Goal: Transaction & Acquisition: Purchase product/service

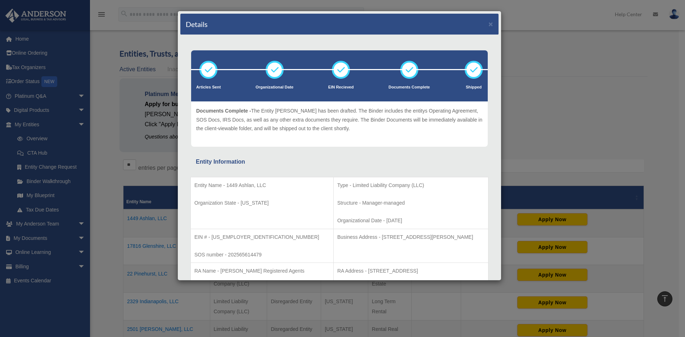
scroll to position [180, 0]
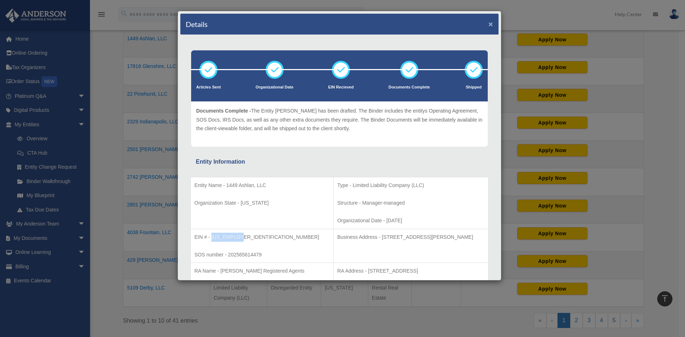
click at [488, 24] on button "×" at bounding box center [490, 24] width 5 height 8
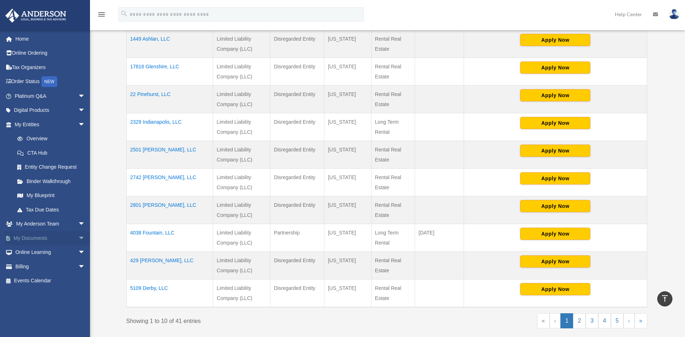
click at [41, 239] on link "My Documents arrow_drop_down" at bounding box center [50, 238] width 91 height 14
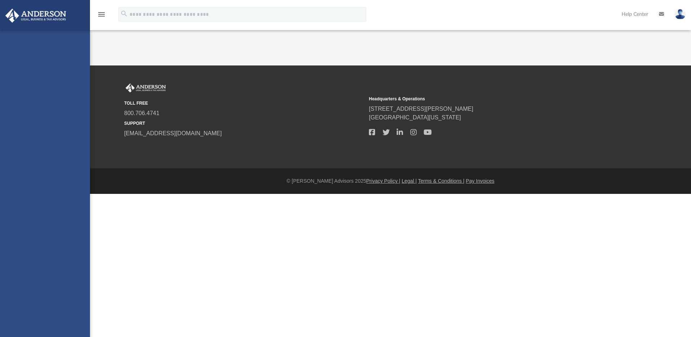
click at [76, 239] on div "wennifred77@yahoo.com Sign Out wennifred77@yahoo.com Home Online Ordering Tax O…" at bounding box center [45, 198] width 90 height 337
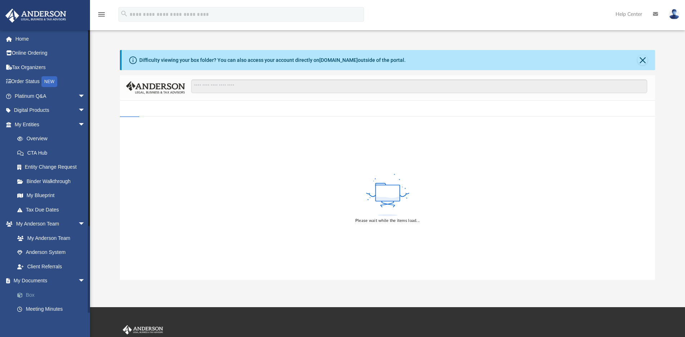
click at [30, 293] on link "Box" at bounding box center [53, 295] width 86 height 14
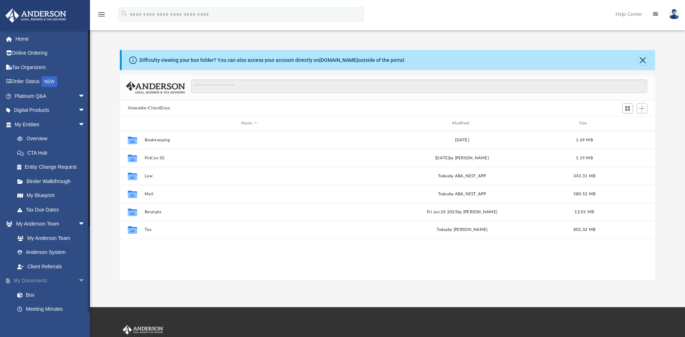
scroll to position [158, 529]
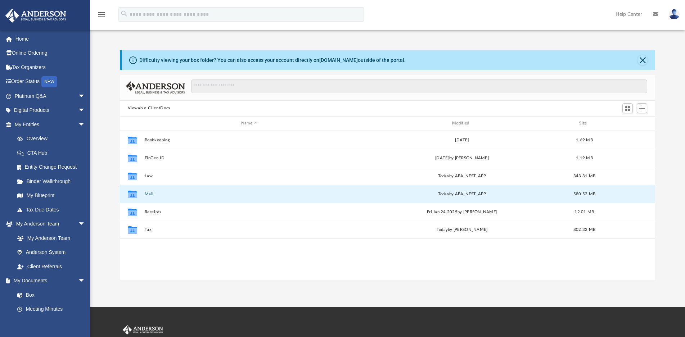
click at [148, 196] on button "Mail" at bounding box center [248, 194] width 209 height 5
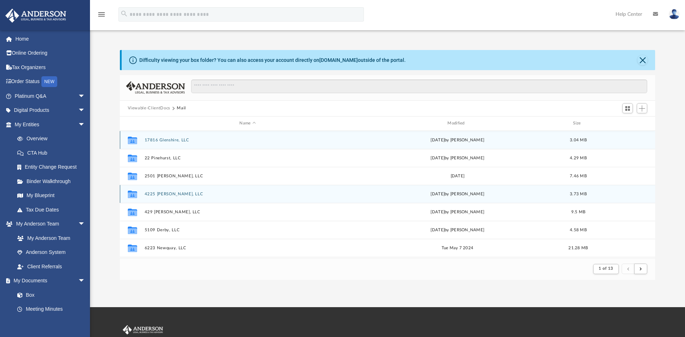
scroll to position [135, 529]
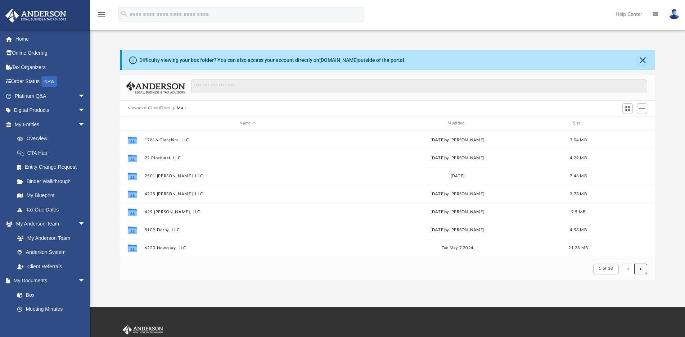
click at [639, 269] on button "submit" at bounding box center [640, 269] width 13 height 10
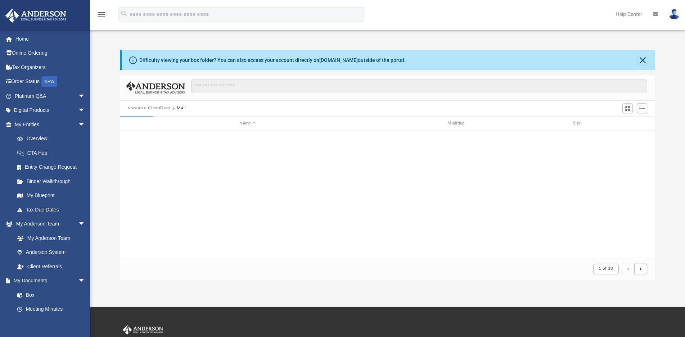
scroll to position [772, 0]
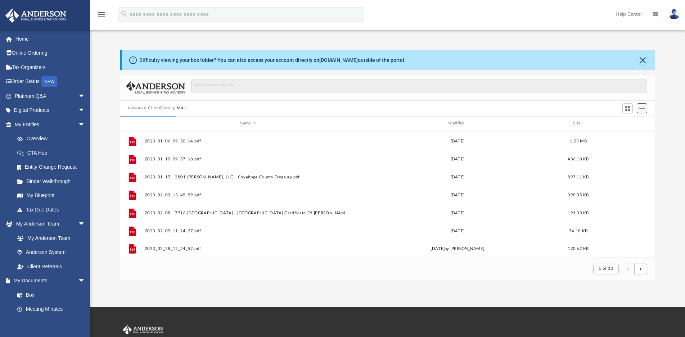
click at [645, 108] on span "Add" at bounding box center [642, 108] width 6 height 6
click at [626, 109] on span "Switch to Grid View" at bounding box center [627, 108] width 6 height 6
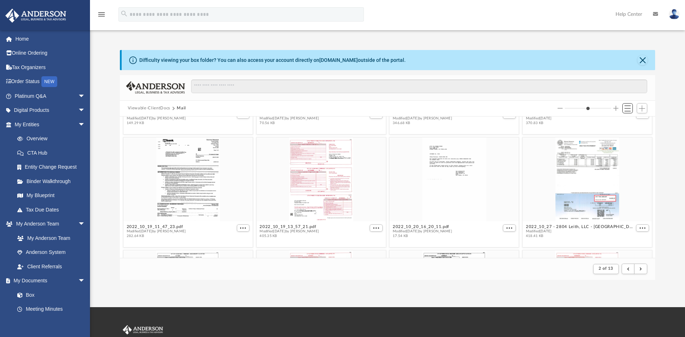
scroll to position [971, 0]
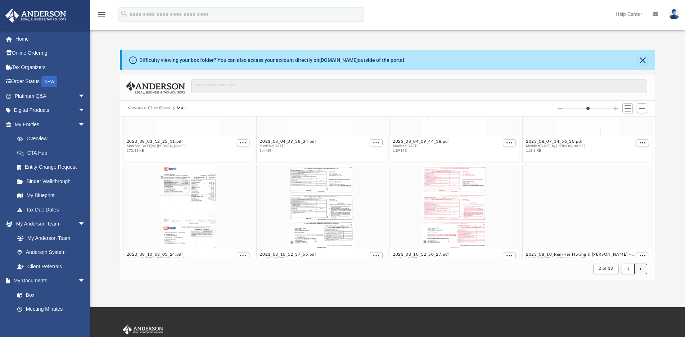
click at [641, 270] on span "submit" at bounding box center [640, 269] width 2 height 4
click at [639, 270] on button "submit" at bounding box center [640, 269] width 13 height 10
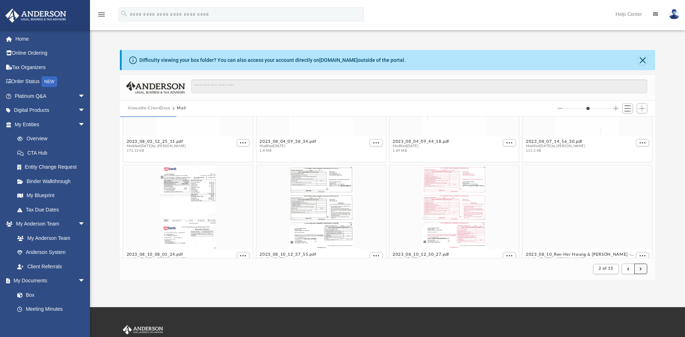
click at [639, 270] on button "submit" at bounding box center [640, 269] width 13 height 10
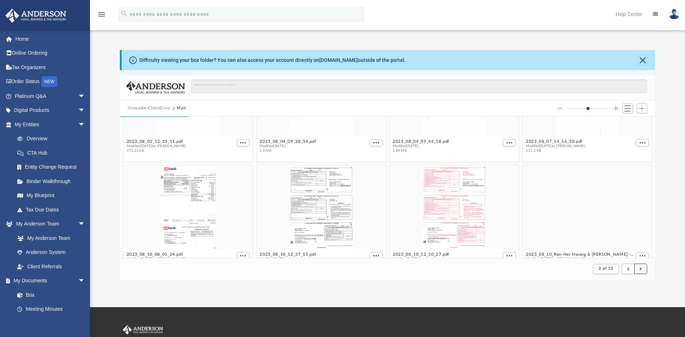
click at [639, 270] on button "submit" at bounding box center [640, 269] width 13 height 10
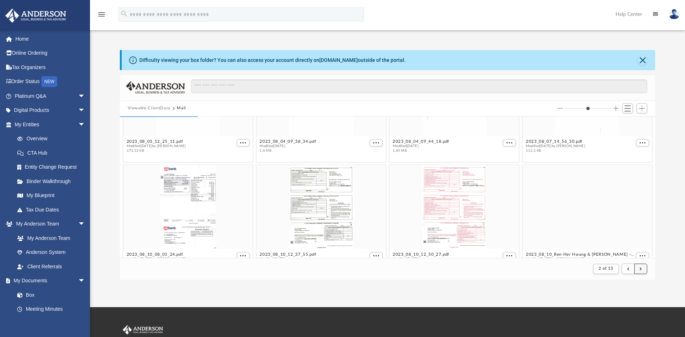
click at [639, 270] on button "submit" at bounding box center [640, 269] width 13 height 10
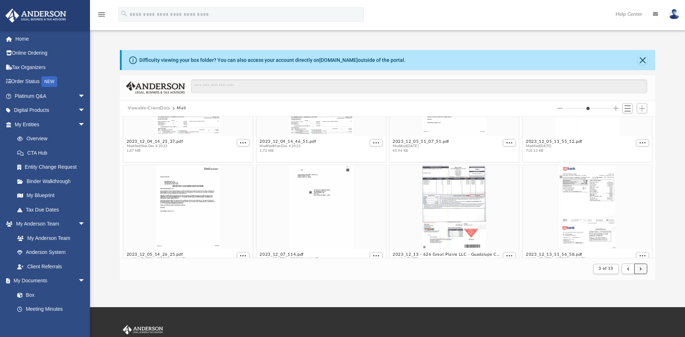
click at [641, 271] on span "submit" at bounding box center [640, 269] width 2 height 4
click at [639, 269] on span "submit" at bounding box center [640, 269] width 2 height 4
click at [640, 268] on span "submit" at bounding box center [640, 269] width 2 height 4
click at [641, 269] on span "submit" at bounding box center [640, 269] width 2 height 4
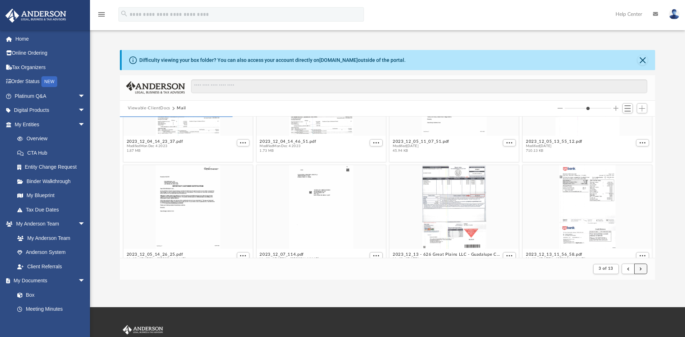
click at [640, 269] on span "submit" at bounding box center [640, 269] width 2 height 4
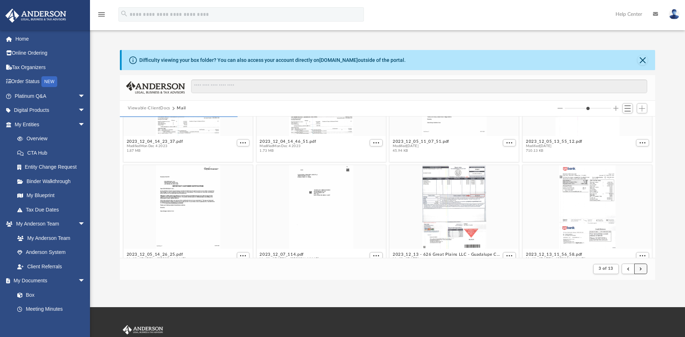
click at [640, 269] on span "submit" at bounding box center [640, 269] width 2 height 4
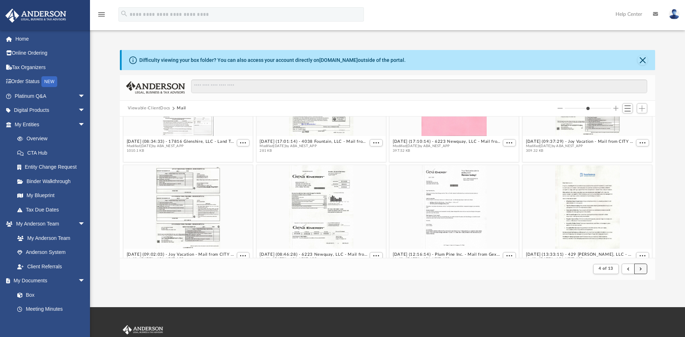
click at [642, 268] on button "submit" at bounding box center [640, 269] width 13 height 10
click at [640, 268] on span "submit" at bounding box center [640, 269] width 2 height 4
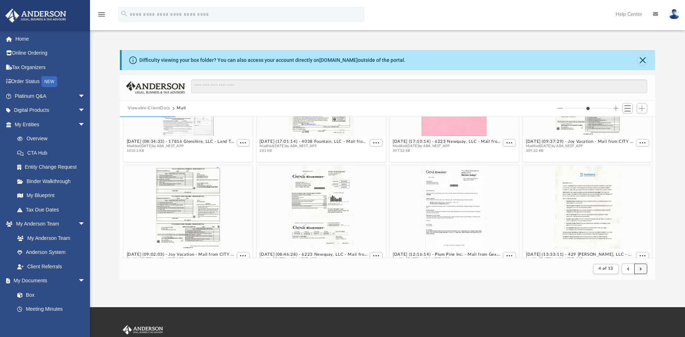
click at [640, 268] on span "submit" at bounding box center [640, 269] width 2 height 4
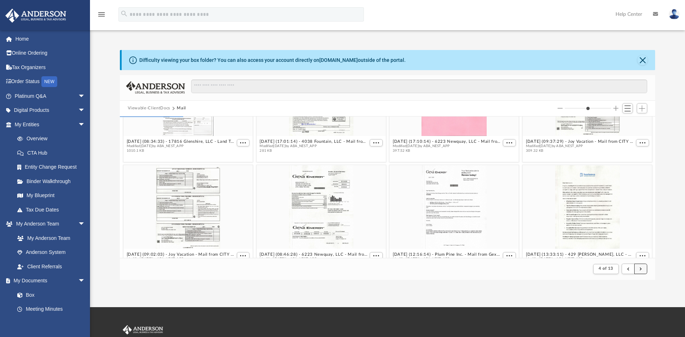
click at [640, 268] on span "submit" at bounding box center [640, 269] width 2 height 4
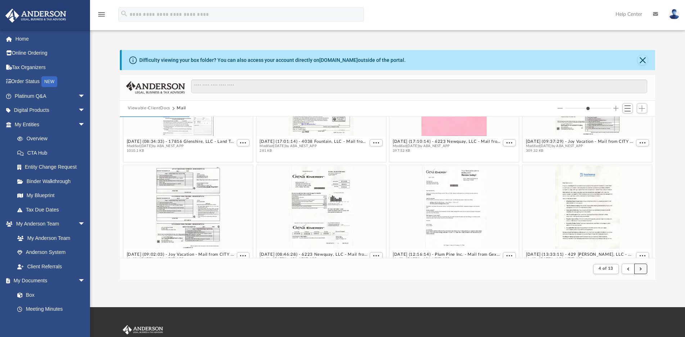
click at [640, 268] on span "submit" at bounding box center [640, 269] width 2 height 4
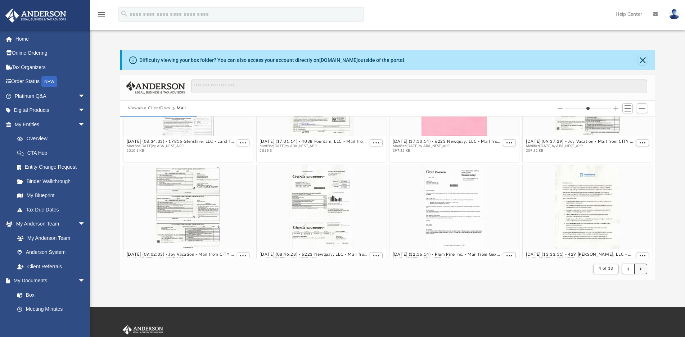
click at [640, 268] on span "submit" at bounding box center [640, 269] width 2 height 4
click at [640, 267] on span "submit" at bounding box center [640, 269] width 2 height 4
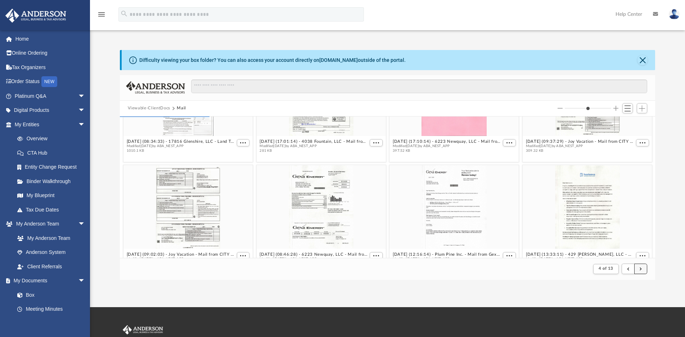
click at [640, 267] on span "submit" at bounding box center [640, 269] width 2 height 4
click at [640, 268] on span "submit" at bounding box center [640, 269] width 2 height 4
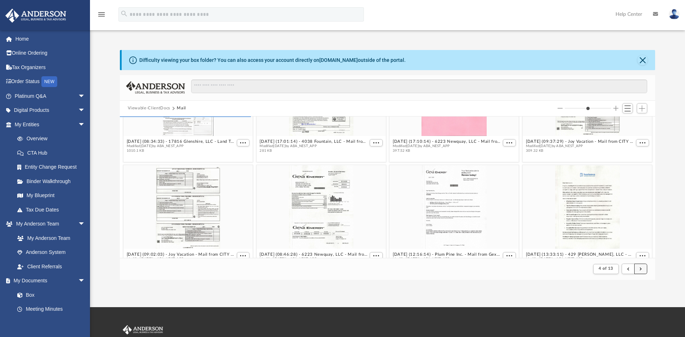
click at [640, 268] on span "submit" at bounding box center [640, 269] width 2 height 4
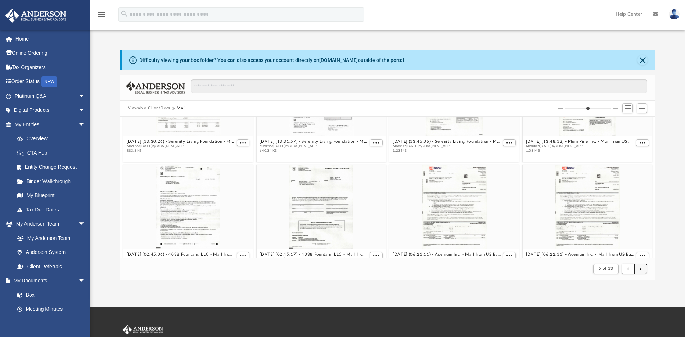
click at [639, 269] on span "submit" at bounding box center [640, 269] width 2 height 4
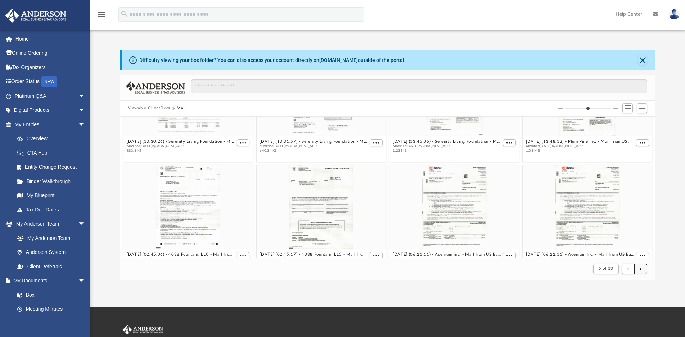
click at [639, 269] on span "submit" at bounding box center [640, 269] width 2 height 4
click at [639, 269] on button "submit" at bounding box center [640, 269] width 13 height 10
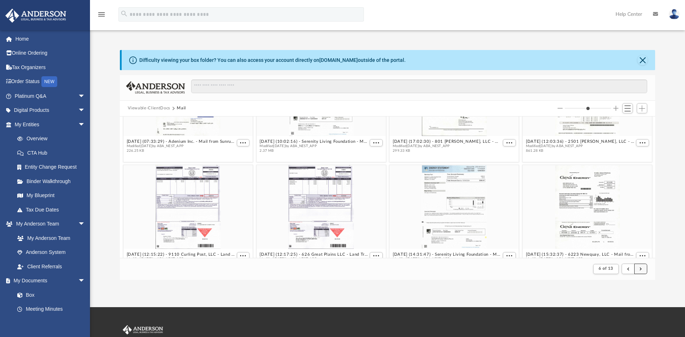
click at [640, 270] on span "submit" at bounding box center [640, 269] width 2 height 4
click at [644, 62] on button "Close" at bounding box center [642, 60] width 10 height 10
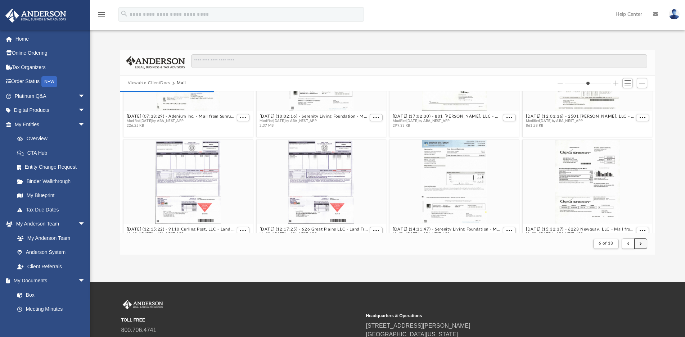
click at [639, 245] on button "submit" at bounding box center [640, 244] width 13 height 10
click at [639, 245] on span "submit" at bounding box center [640, 244] width 2 height 4
click at [640, 243] on span "submit" at bounding box center [640, 244] width 2 height 4
click at [640, 244] on span "submit" at bounding box center [640, 244] width 2 height 4
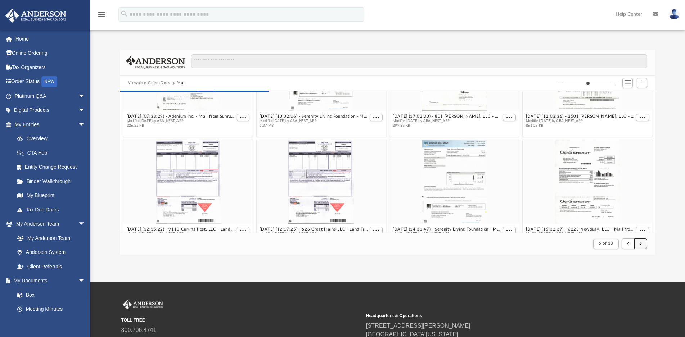
click at [640, 244] on span "submit" at bounding box center [640, 244] width 2 height 4
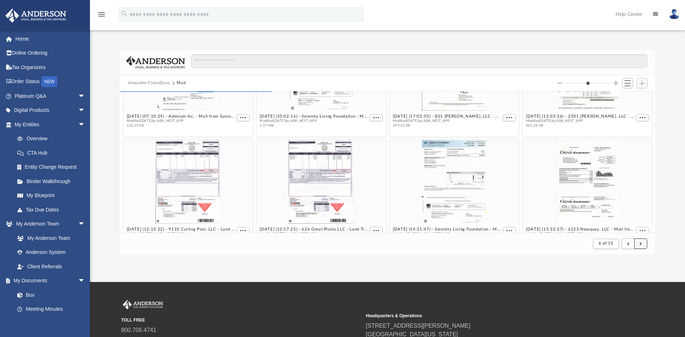
click at [640, 244] on span "submit" at bounding box center [640, 244] width 2 height 4
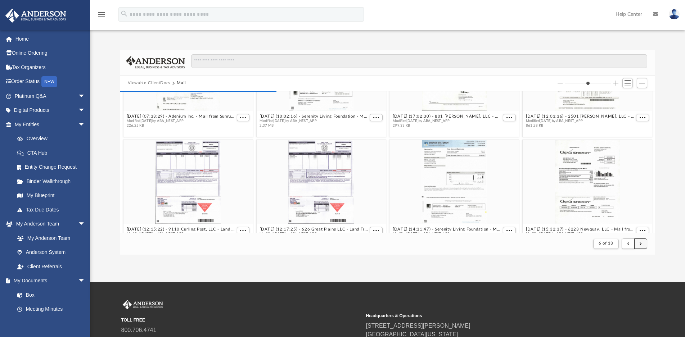
click at [640, 244] on span "submit" at bounding box center [640, 244] width 2 height 4
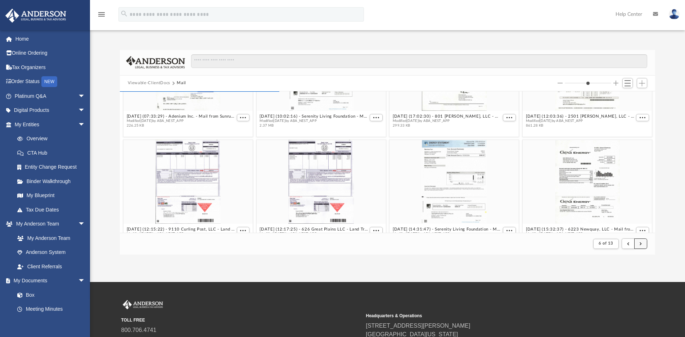
click at [640, 244] on span "submit" at bounding box center [640, 244] width 2 height 4
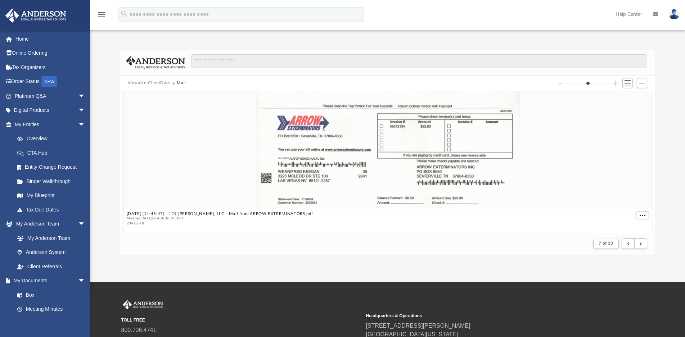
scroll to position [0, 0]
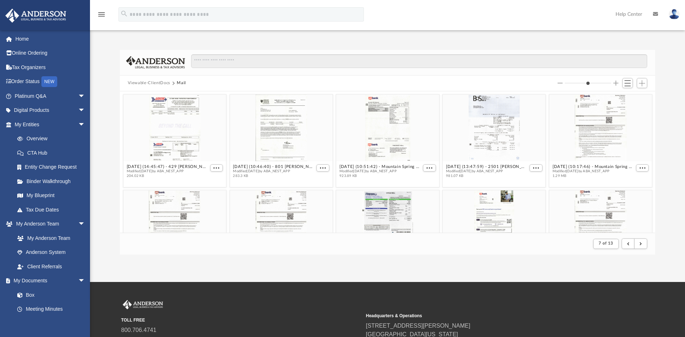
drag, startPoint x: 577, startPoint y: 84, endPoint x: 571, endPoint y: 88, distance: 7.0
type input "*"
click at [571, 86] on input "Column size" at bounding box center [587, 83] width 46 height 5
click at [639, 244] on button "submit" at bounding box center [640, 244] width 13 height 10
click at [638, 245] on button "submit" at bounding box center [640, 244] width 13 height 10
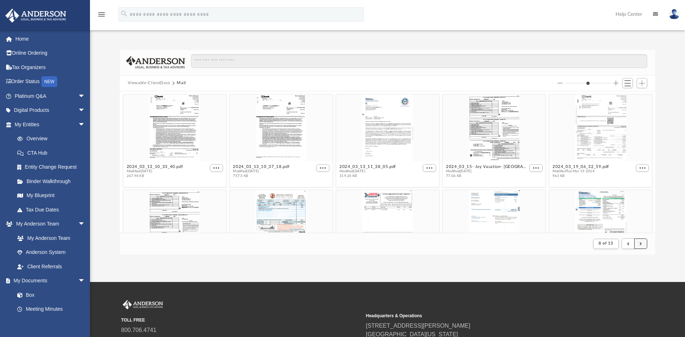
click at [640, 244] on span "submit" at bounding box center [640, 244] width 2 height 4
click at [639, 244] on button "submit" at bounding box center [640, 244] width 13 height 10
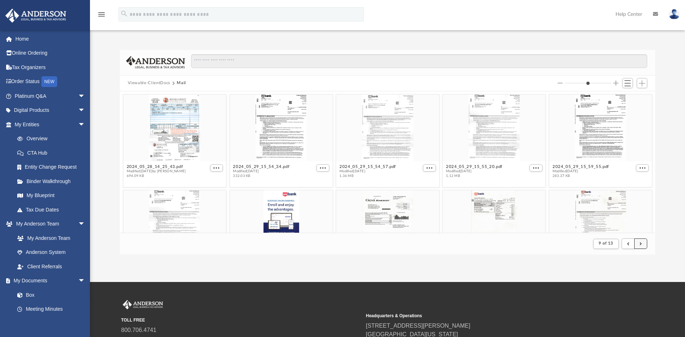
click at [639, 244] on span "submit" at bounding box center [640, 244] width 2 height 4
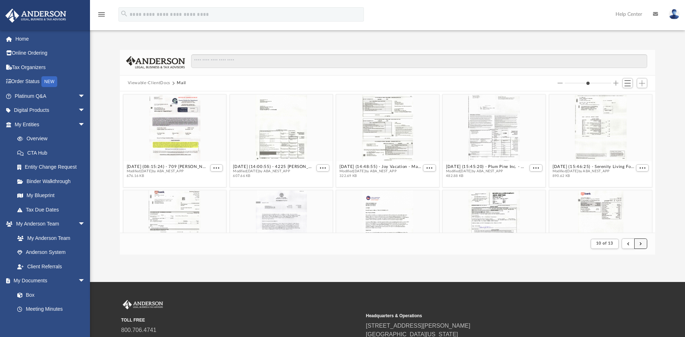
click at [643, 244] on button "submit" at bounding box center [640, 244] width 13 height 10
click at [641, 244] on button "submit" at bounding box center [640, 244] width 13 height 10
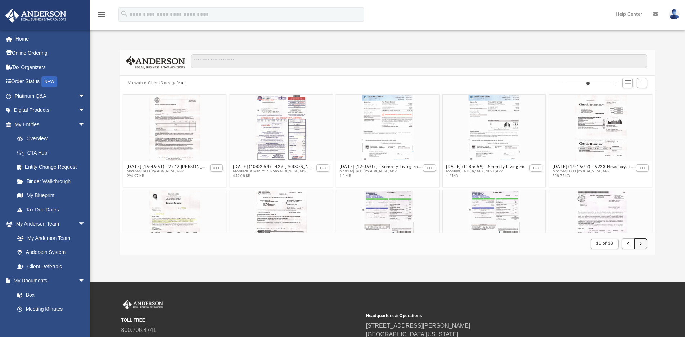
click at [641, 245] on span "submit" at bounding box center [640, 244] width 2 height 4
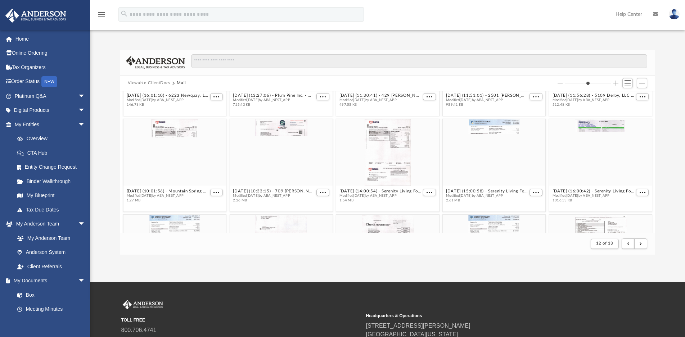
scroll to position [819, 0]
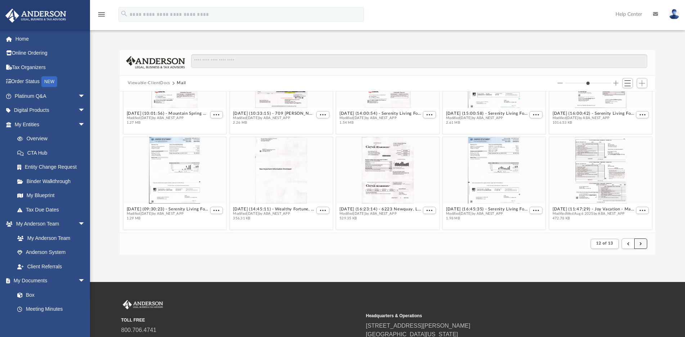
click at [640, 244] on span "submit" at bounding box center [640, 244] width 2 height 4
click at [640, 245] on span "submit" at bounding box center [640, 244] width 2 height 4
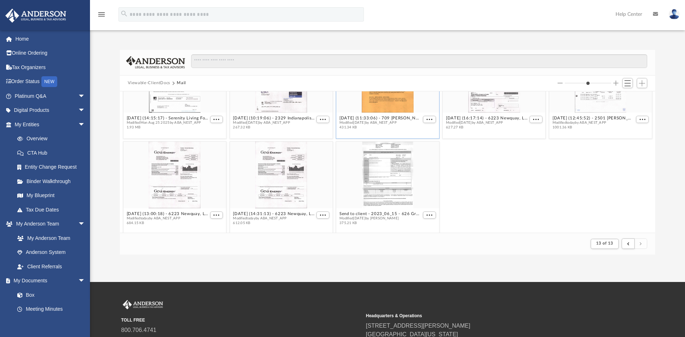
scroll to position [432, 0]
click at [289, 188] on div "grid" at bounding box center [281, 174] width 103 height 67
click at [322, 215] on button "More options" at bounding box center [322, 215] width 13 height 8
click at [315, 188] on li "Preview" at bounding box center [311, 188] width 21 height 8
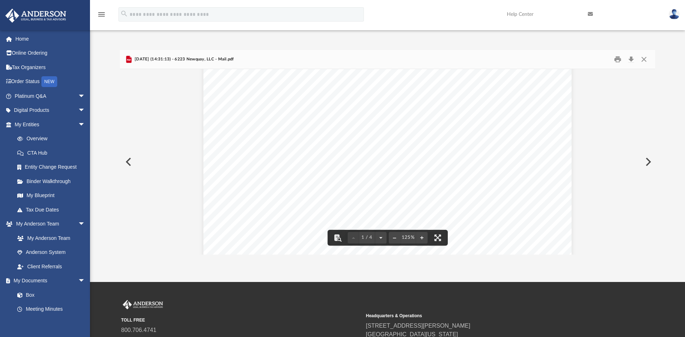
scroll to position [72, 0]
click at [645, 59] on button "Close" at bounding box center [643, 59] width 13 height 11
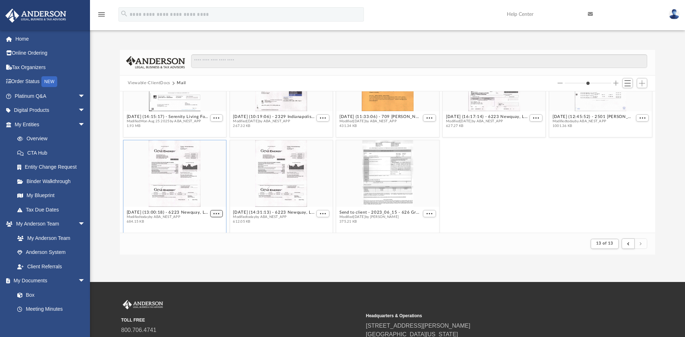
click at [217, 213] on span "More options" at bounding box center [216, 214] width 6 height 4
click at [209, 189] on li "Preview" at bounding box center [206, 188] width 21 height 8
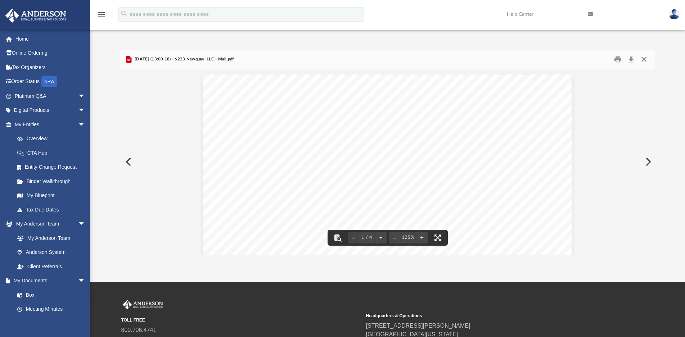
click at [645, 59] on button "Close" at bounding box center [643, 59] width 13 height 11
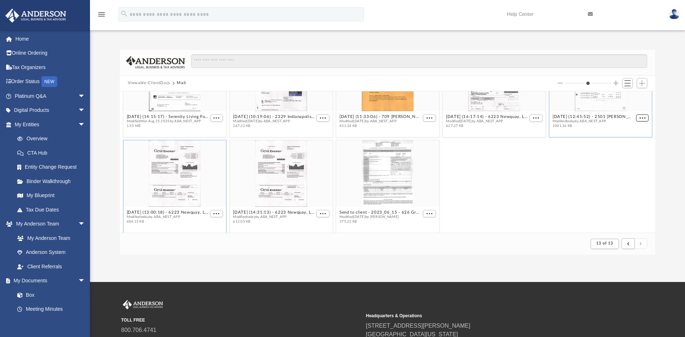
click at [632, 116] on figure "2025.09.09 (12:45:52) - 2501 Van Brunt, LLC - Mail from Bank of Springfield.pdf…" at bounding box center [600, 87] width 103 height 86
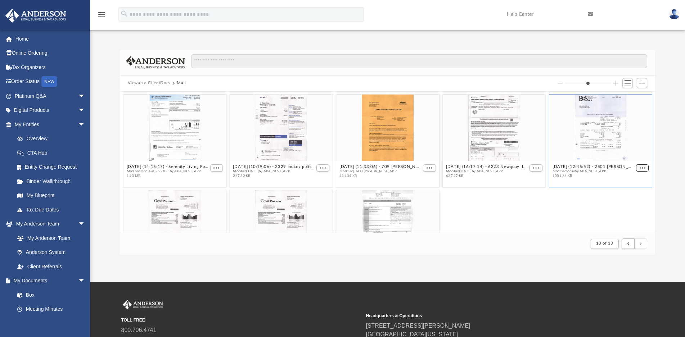
click at [639, 168] on span "More options" at bounding box center [642, 168] width 6 height 4
click at [624, 180] on li "Preview" at bounding box center [627, 181] width 21 height 8
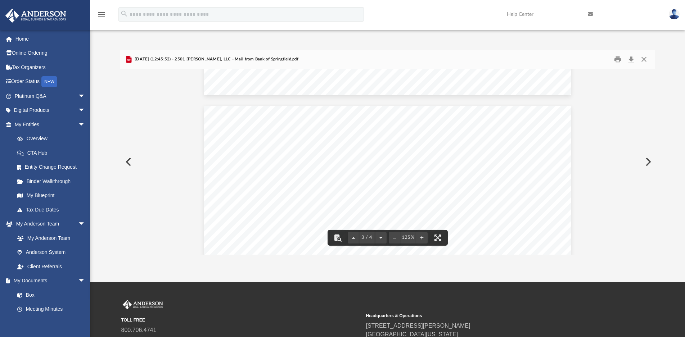
scroll to position [971, 0]
click at [643, 56] on button "Close" at bounding box center [643, 59] width 13 height 11
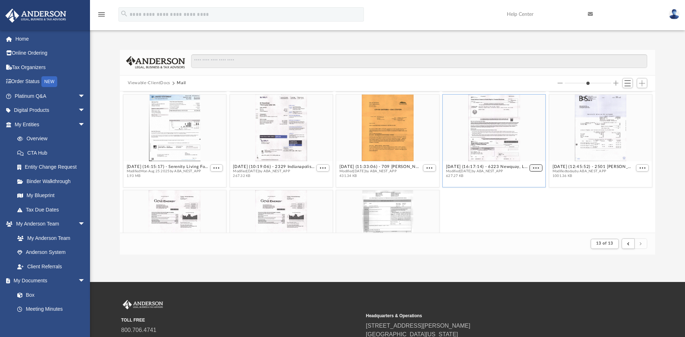
click at [533, 167] on span "More options" at bounding box center [536, 168] width 6 height 4
click at [521, 181] on li "Preview" at bounding box center [522, 181] width 21 height 8
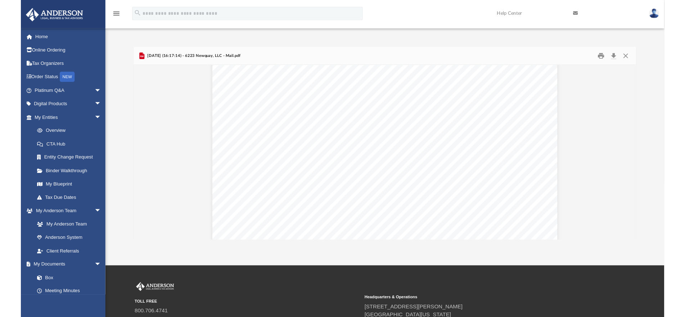
scroll to position [0, 0]
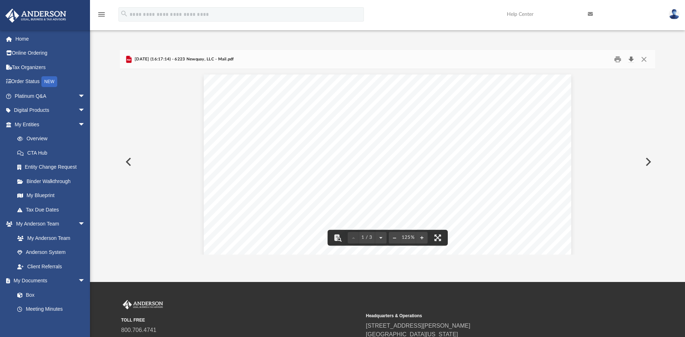
click at [631, 58] on button "Download" at bounding box center [630, 59] width 13 height 11
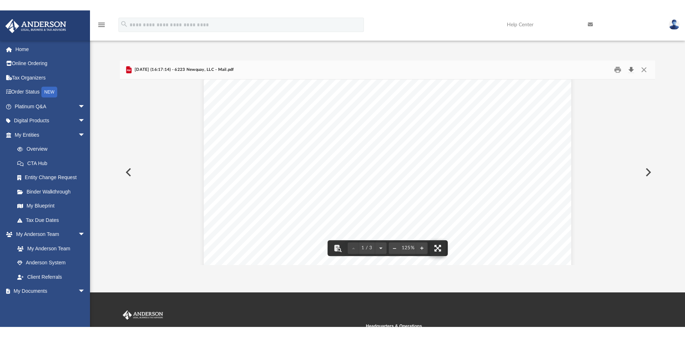
scroll to position [72, 0]
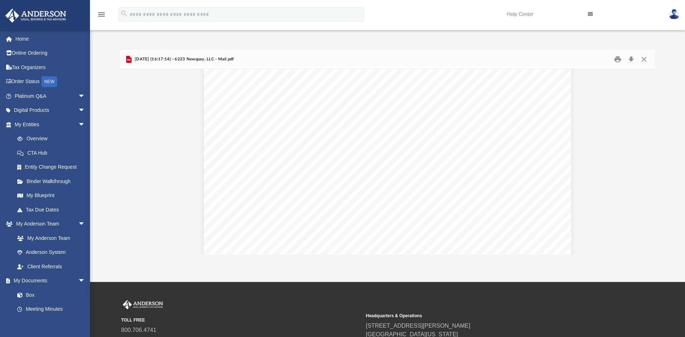
click at [324, 169] on div "Page 1" at bounding box center [387, 239] width 367 height 473
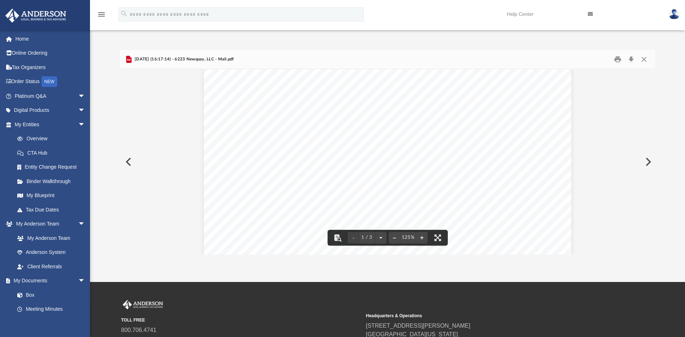
scroll to position [0, 0]
click at [616, 59] on button "Print" at bounding box center [617, 59] width 14 height 11
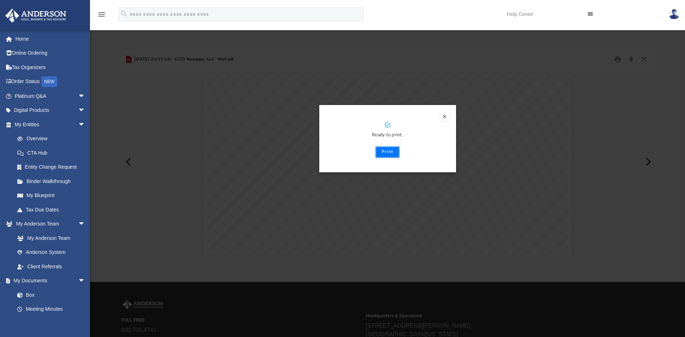
click at [386, 154] on button "Print" at bounding box center [387, 152] width 24 height 12
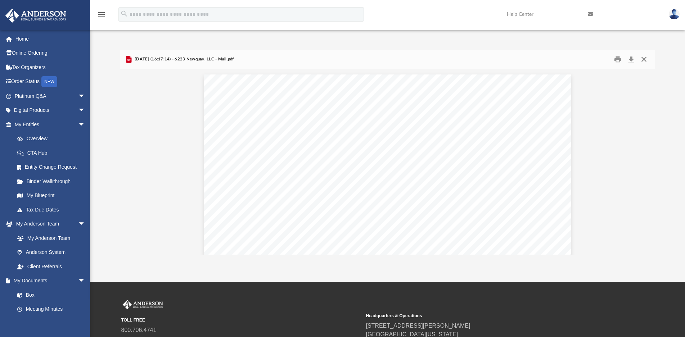
click at [643, 59] on button "Close" at bounding box center [643, 59] width 13 height 11
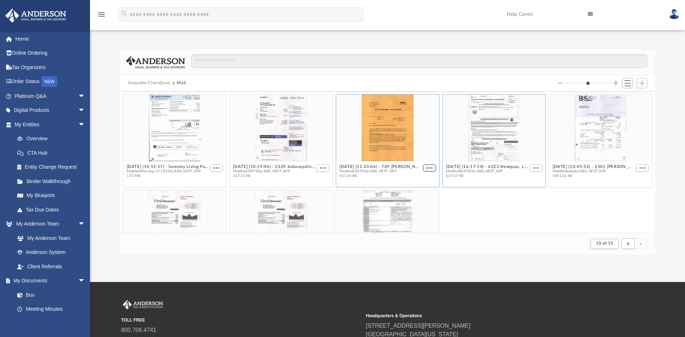
click at [426, 167] on span "More options" at bounding box center [429, 168] width 6 height 4
click at [413, 182] on li "Preview" at bounding box center [417, 181] width 21 height 8
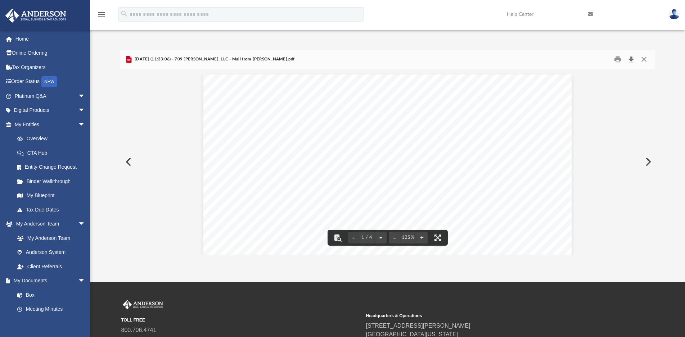
click at [629, 59] on button "Download" at bounding box center [630, 59] width 13 height 11
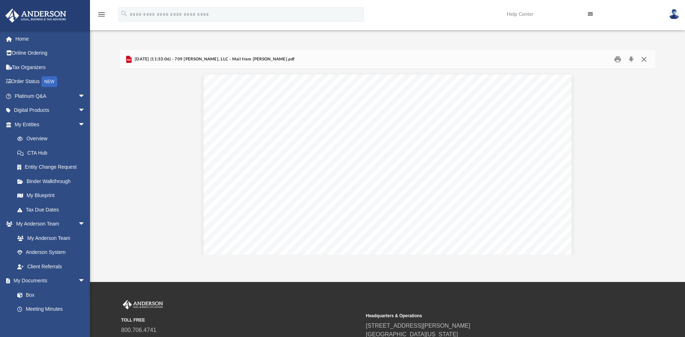
click at [642, 59] on button "Close" at bounding box center [643, 59] width 13 height 11
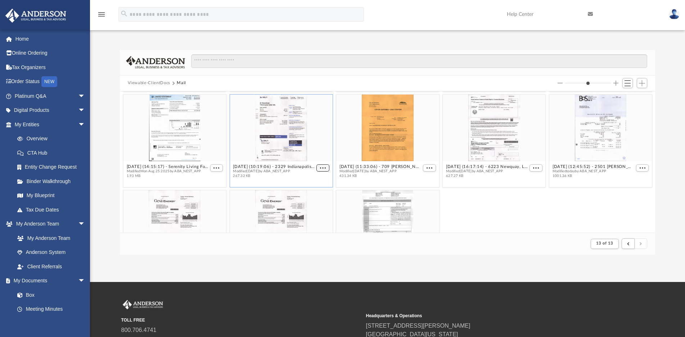
click at [320, 168] on span "More options" at bounding box center [323, 168] width 6 height 4
click at [306, 181] on li "Preview" at bounding box center [311, 181] width 21 height 8
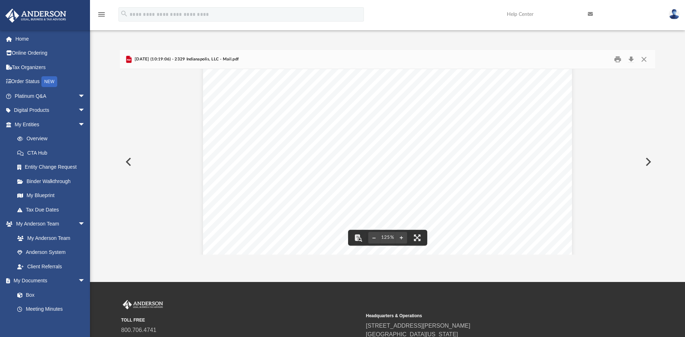
scroll to position [11, 0]
click at [646, 62] on button "Close" at bounding box center [643, 59] width 13 height 11
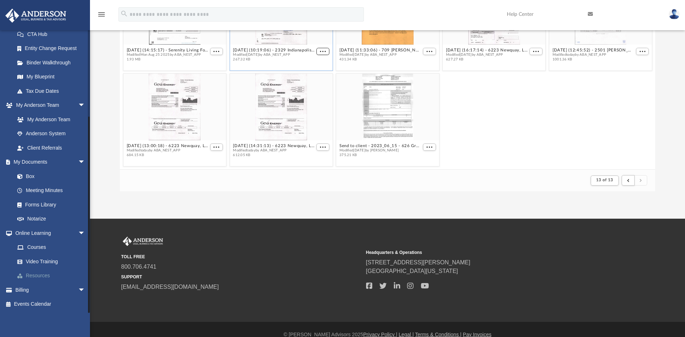
scroll to position [74, 0]
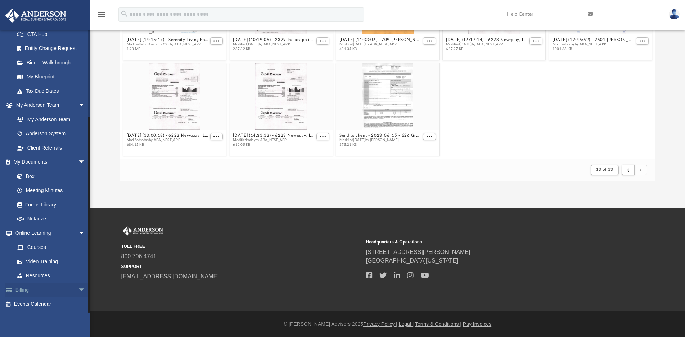
click at [32, 289] on link "Billing arrow_drop_down" at bounding box center [50, 290] width 91 height 14
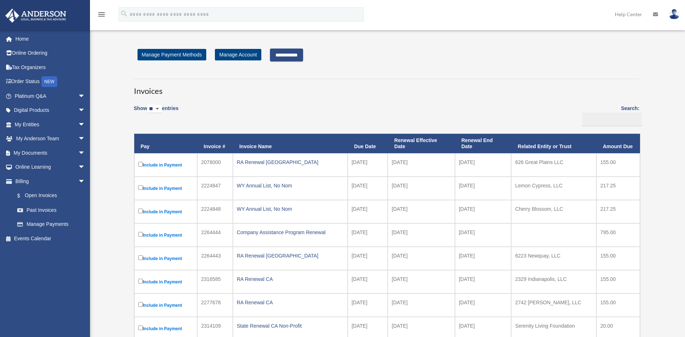
click at [300, 57] on input "**********" at bounding box center [286, 55] width 33 height 13
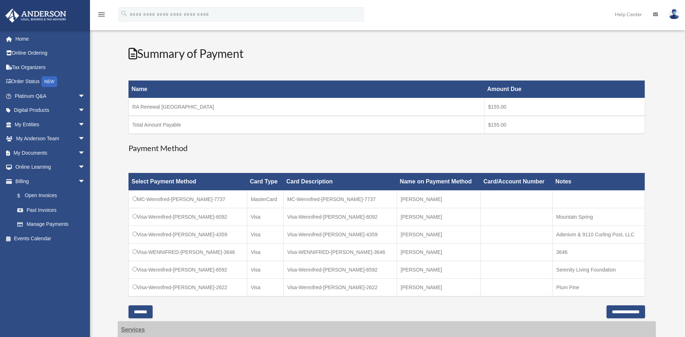
scroll to position [144, 0]
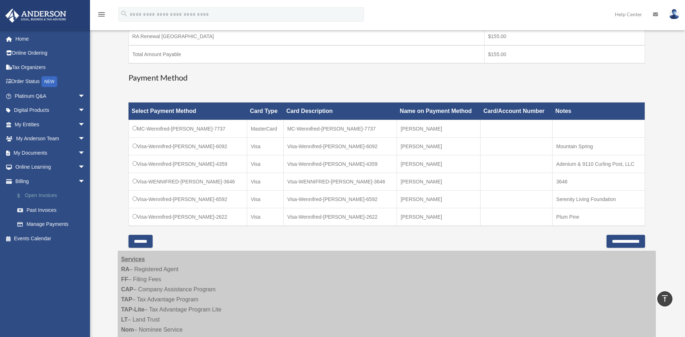
click at [34, 196] on link "$ Open Invoices" at bounding box center [53, 196] width 86 height 15
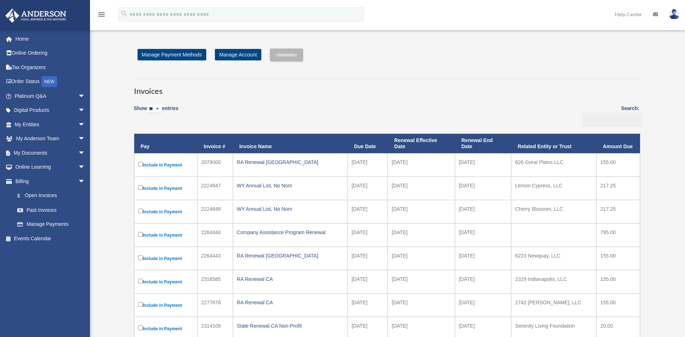
click at [143, 164] on label "Include in Payment" at bounding box center [165, 164] width 55 height 9
click at [292, 55] on input "**********" at bounding box center [286, 55] width 33 height 13
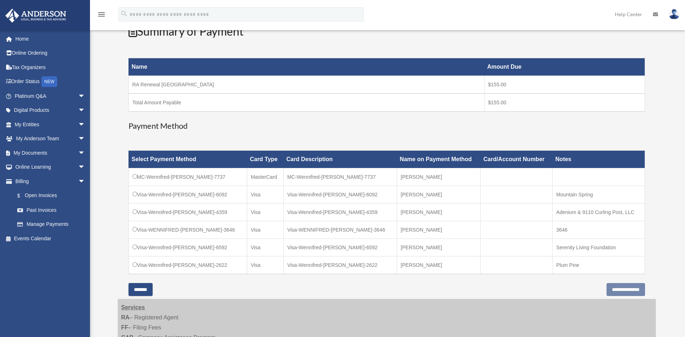
scroll to position [144, 0]
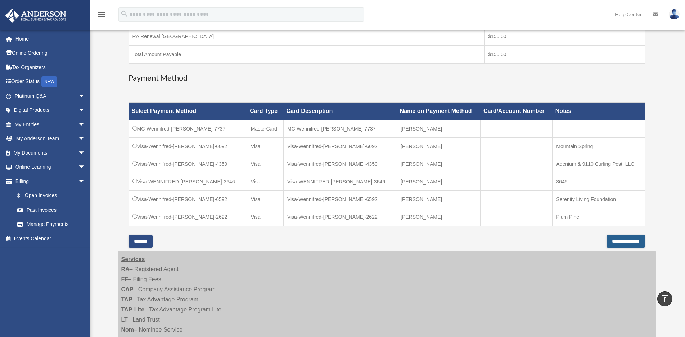
click at [620, 240] on input "**********" at bounding box center [625, 241] width 38 height 13
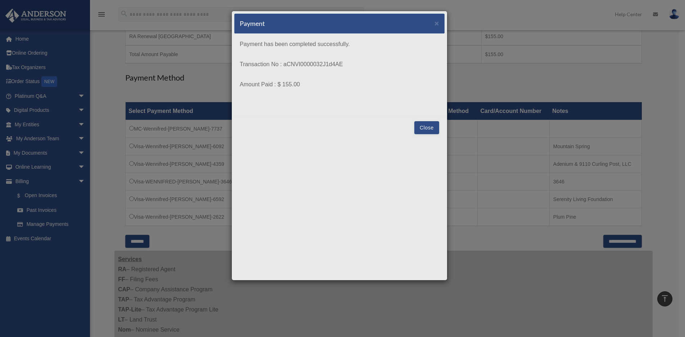
click at [422, 128] on button "Close" at bounding box center [426, 127] width 25 height 13
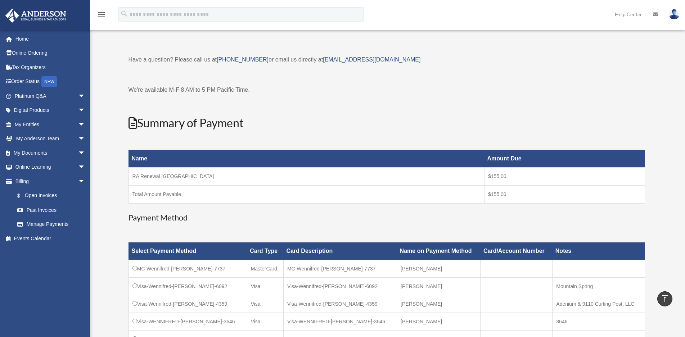
scroll to position [0, 0]
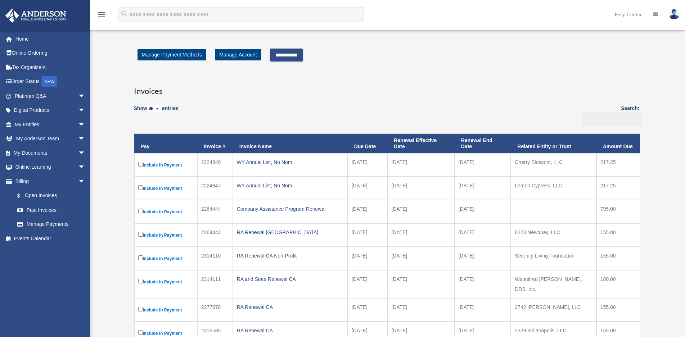
click at [303, 58] on input "**********" at bounding box center [286, 55] width 33 height 13
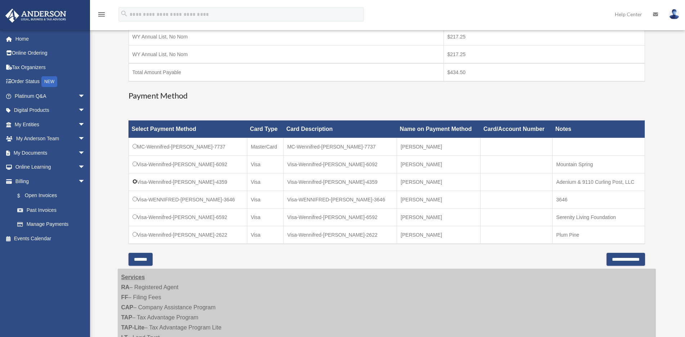
scroll to position [144, 0]
click at [620, 261] on input "**********" at bounding box center [625, 259] width 38 height 13
